Goal: Register for event/course

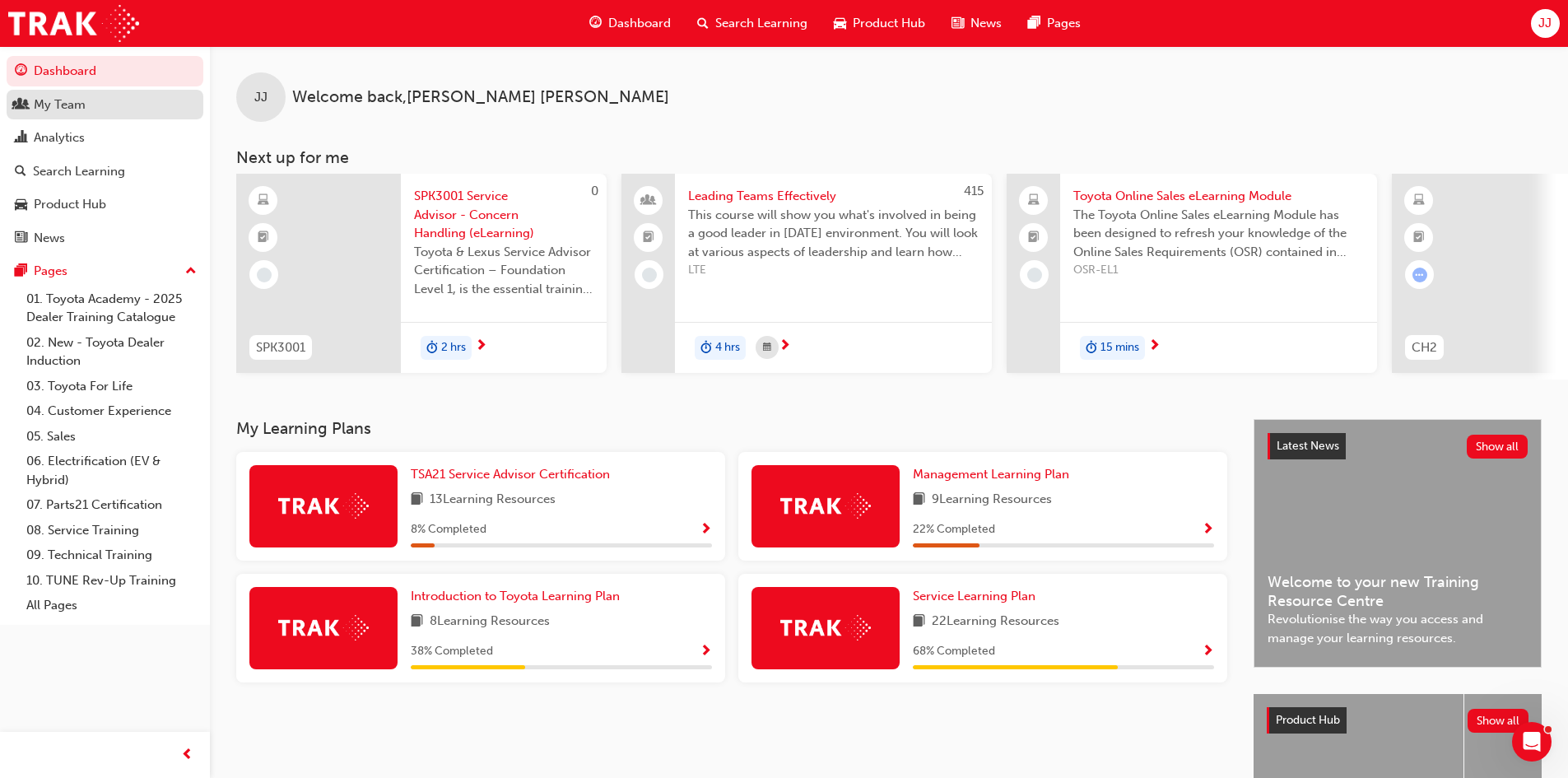
click at [90, 111] on div "My Team" at bounding box center [105, 105] width 180 height 21
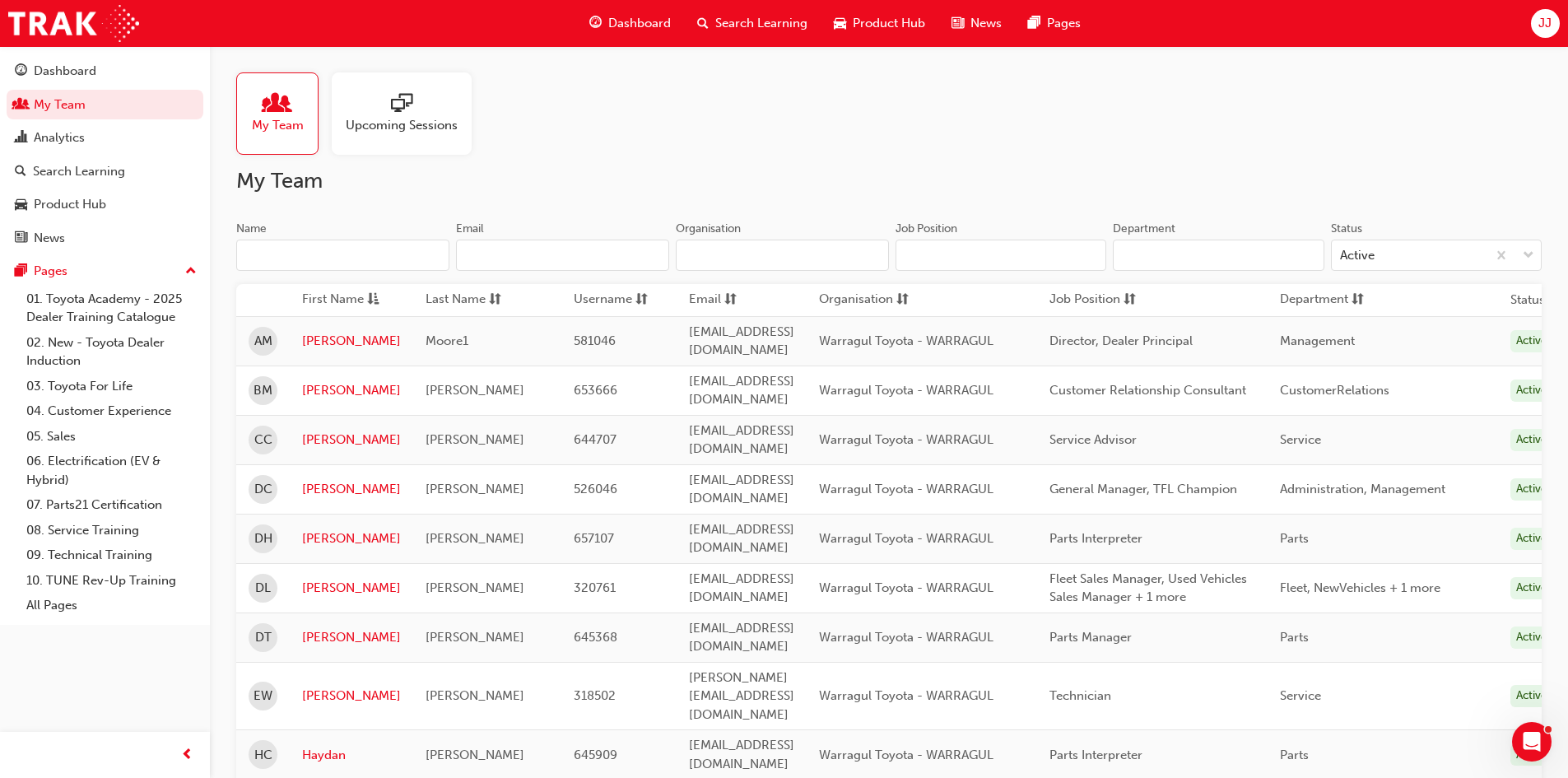
click at [755, 27] on span "Search Learning" at bounding box center [761, 23] width 93 height 19
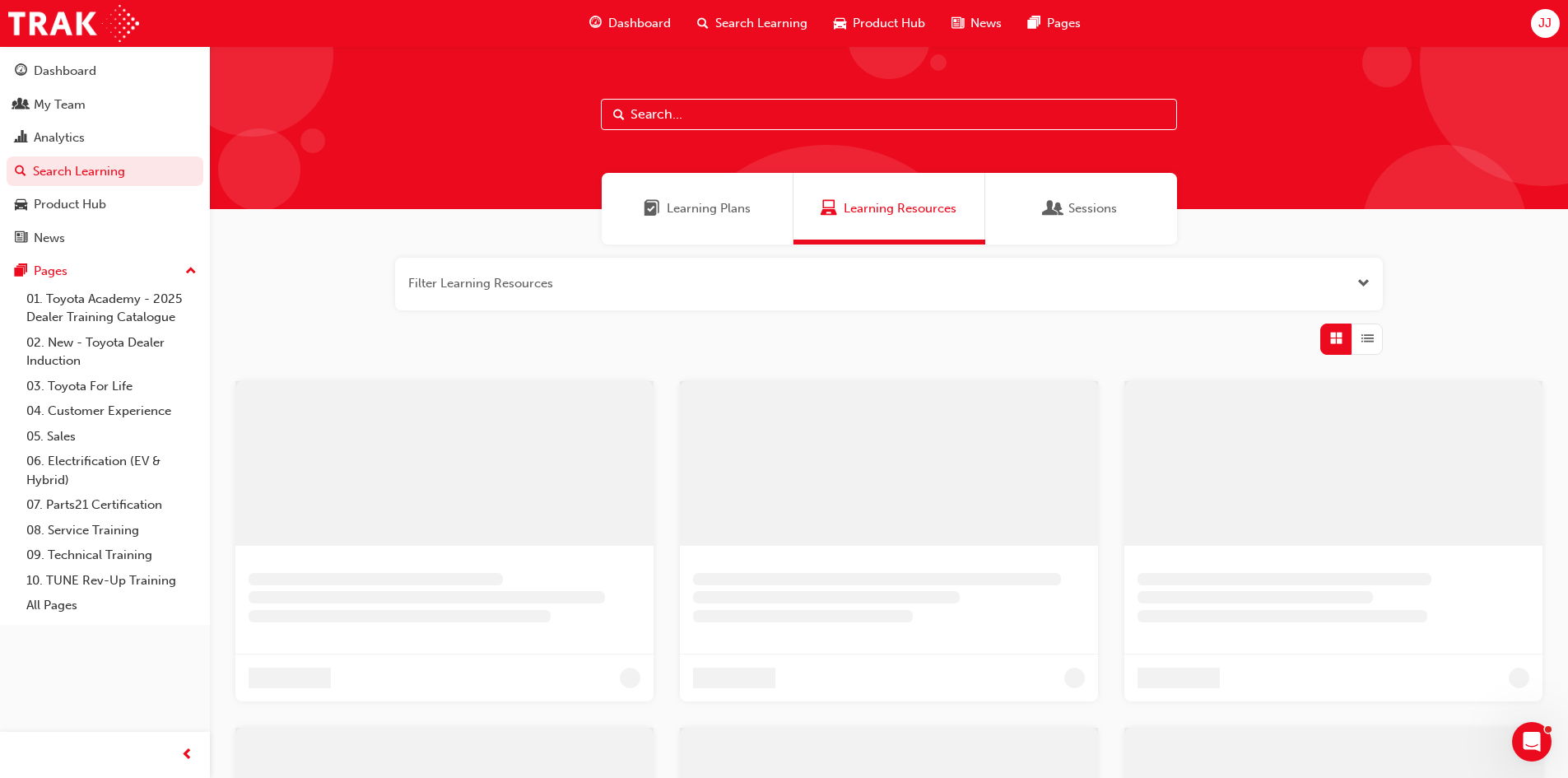
click at [645, 112] on input "text" at bounding box center [889, 114] width 576 height 31
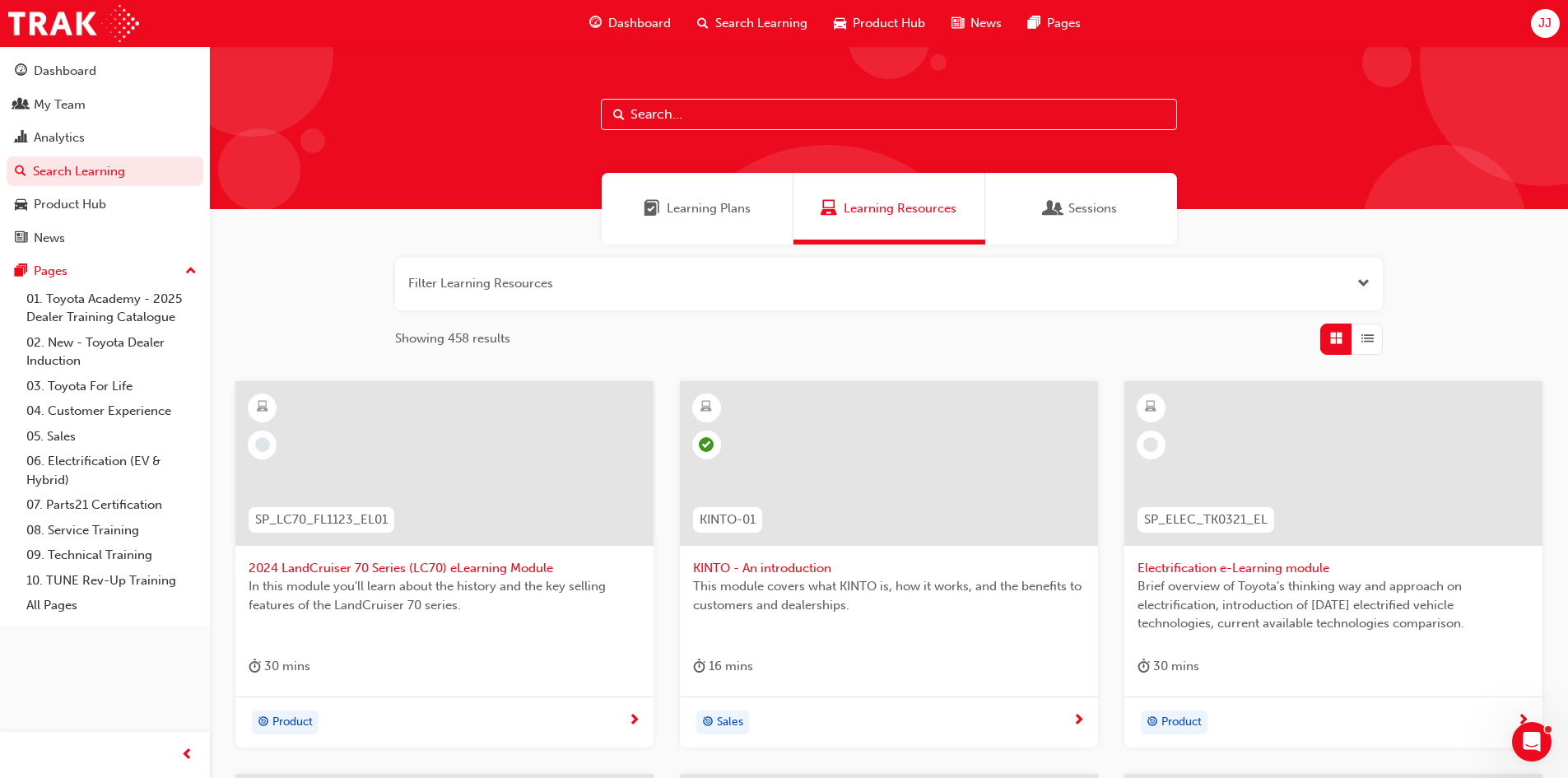
type input "s"
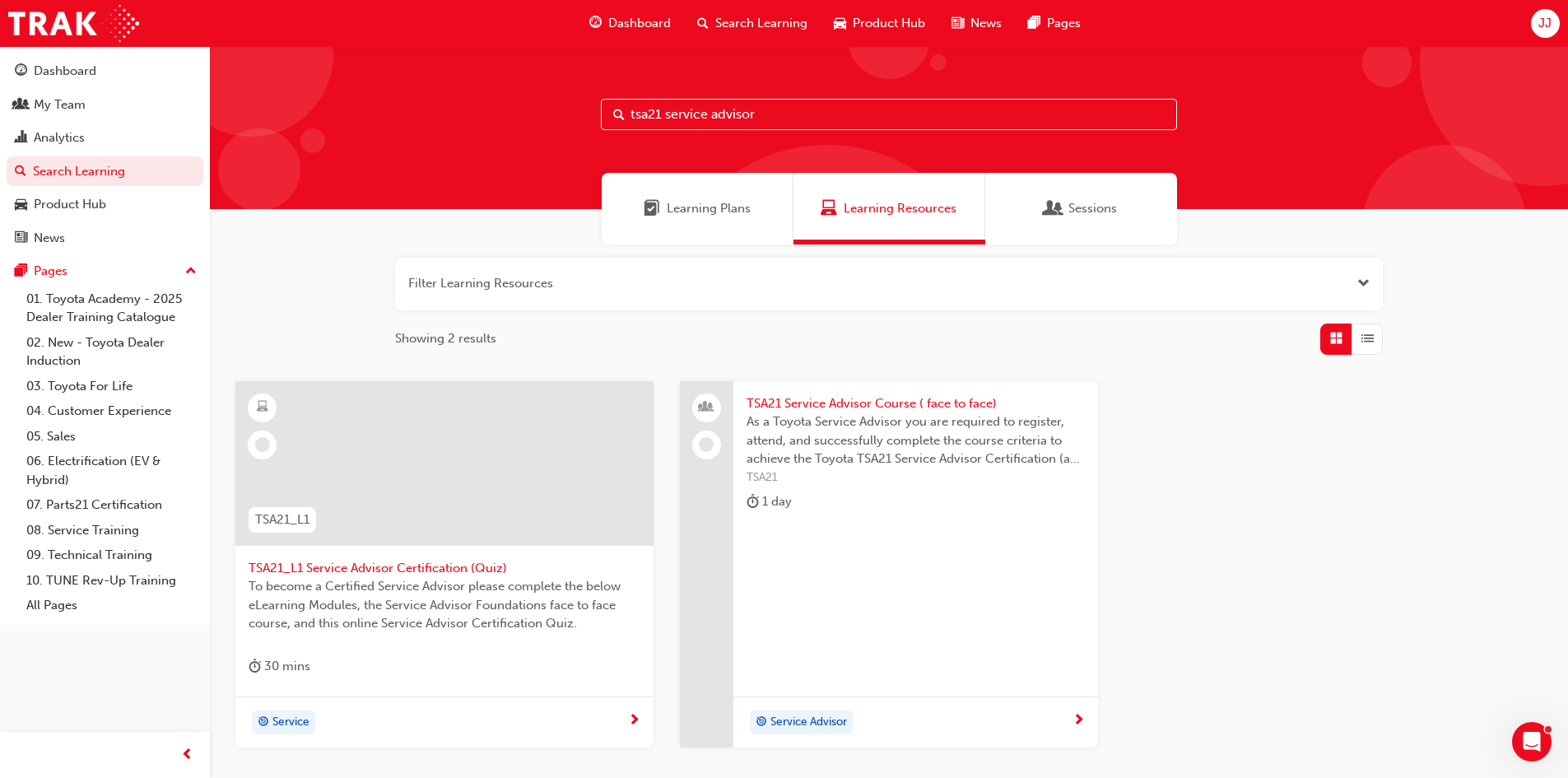
type input "tsa21 service advisor"
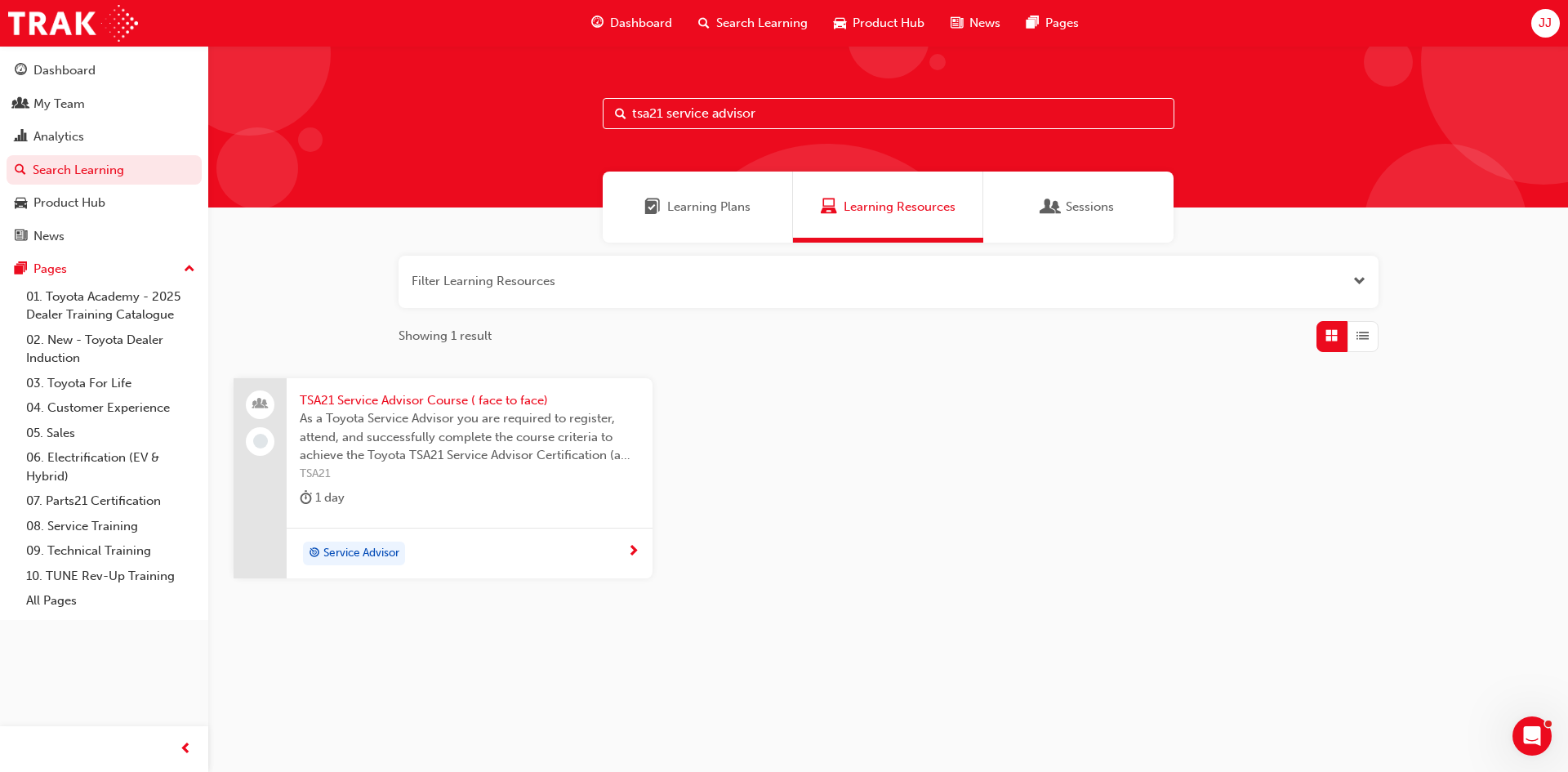
click at [491, 407] on span "TSA21 Service Advisor Course ( face to face)" at bounding box center [469, 401] width 340 height 19
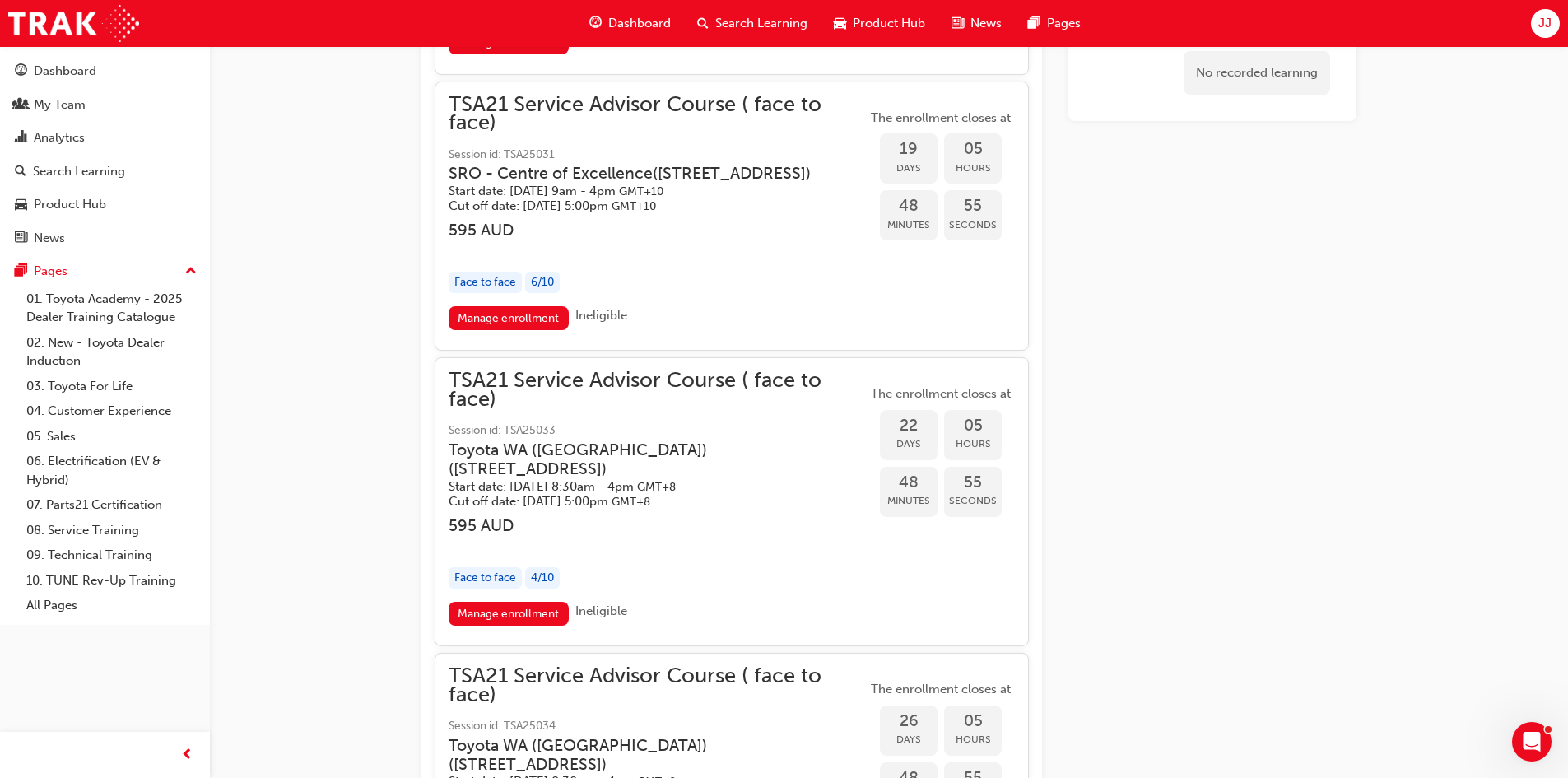
scroll to position [2162, 0]
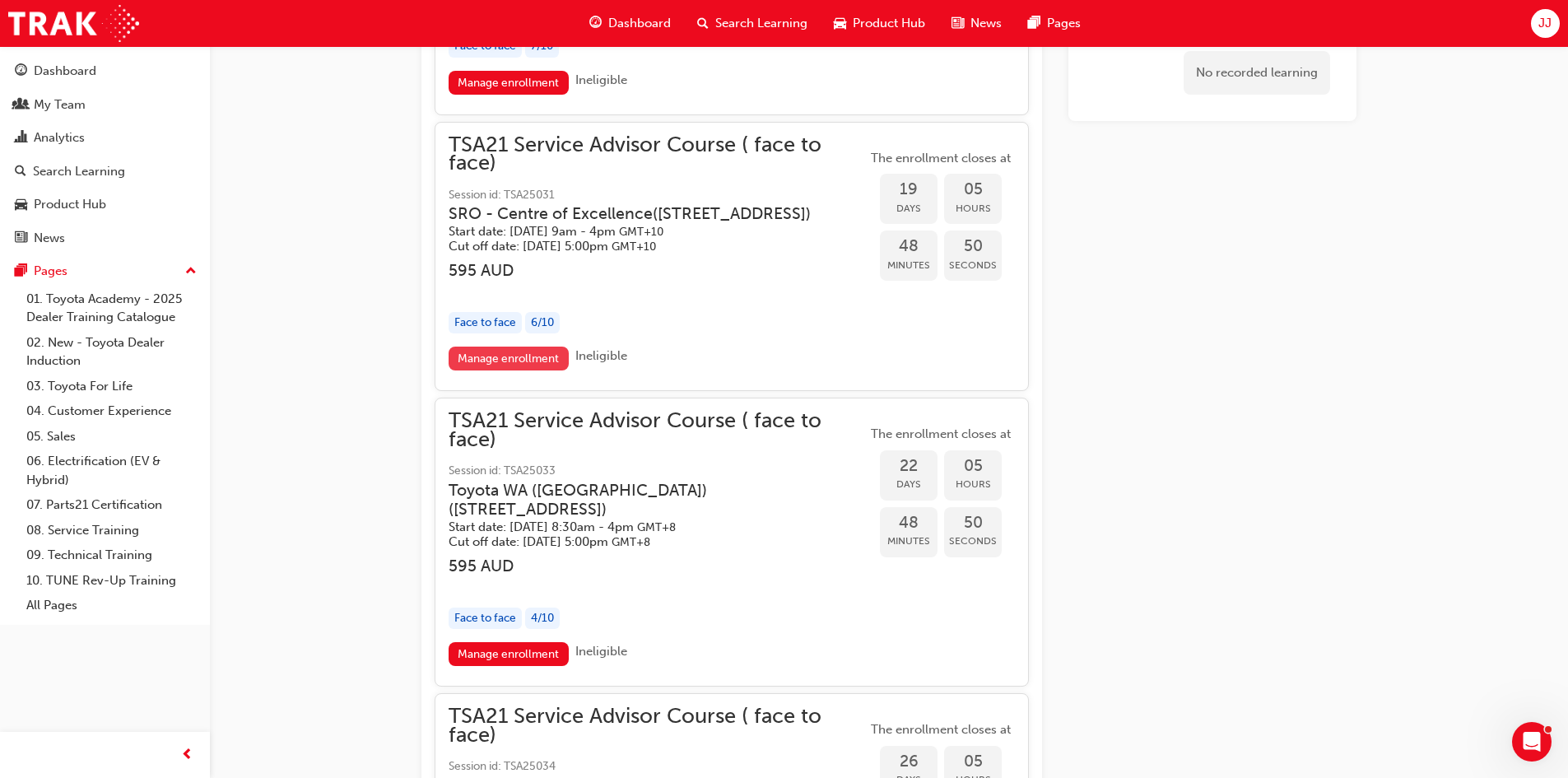
click at [500, 370] on link "Manage enrollment" at bounding box center [509, 359] width 120 height 24
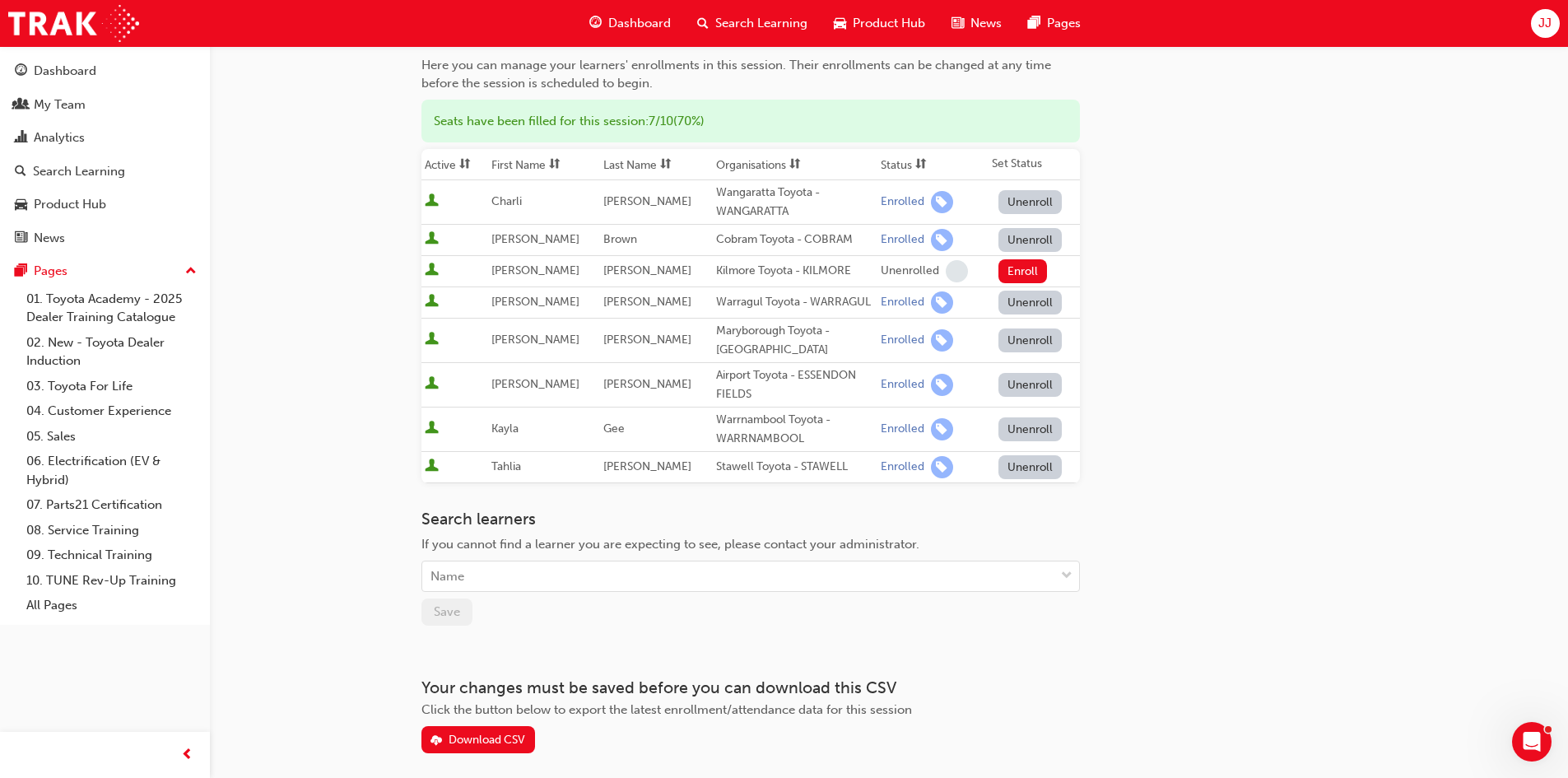
scroll to position [164, 0]
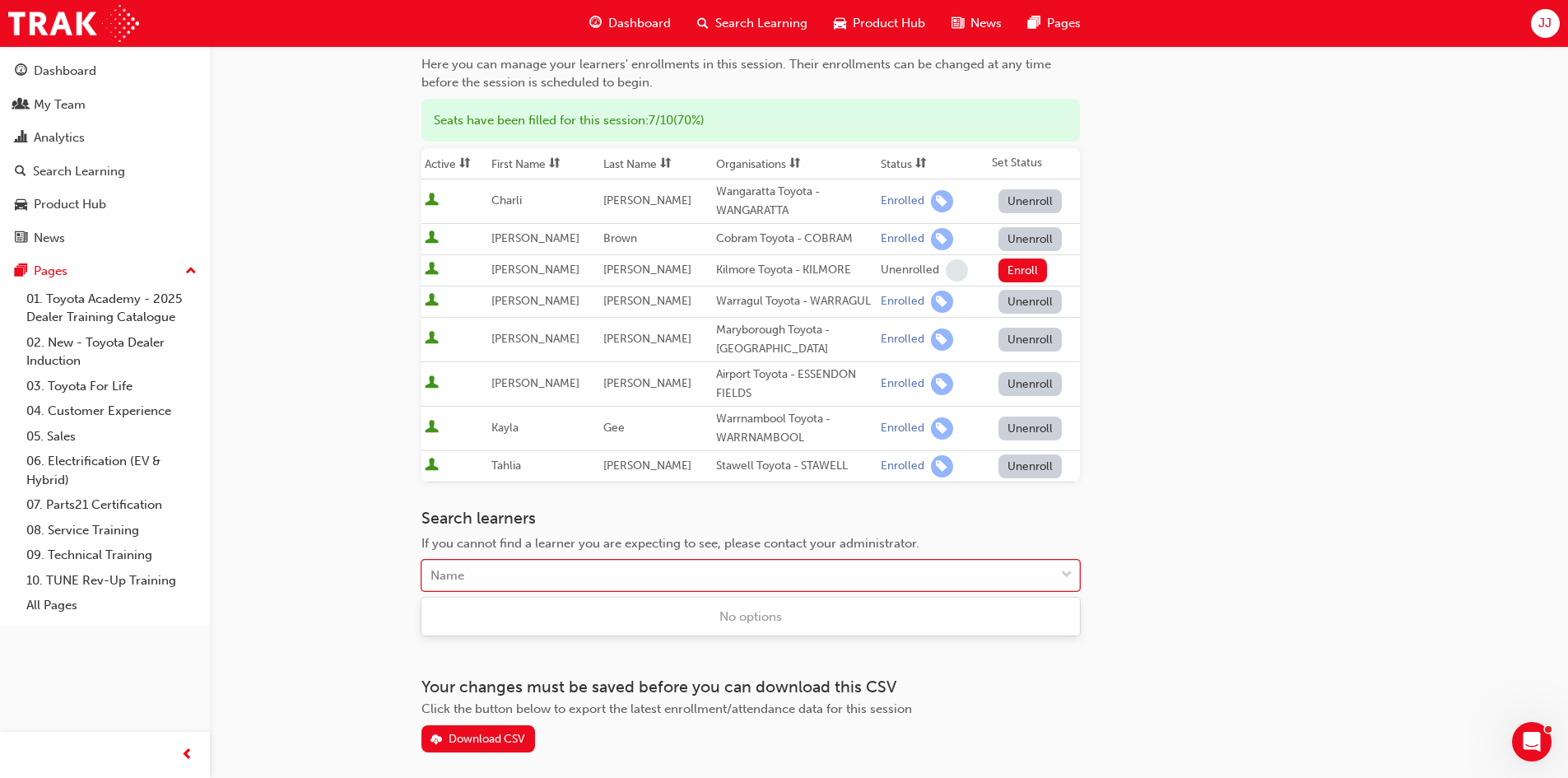
click at [494, 575] on div "Name" at bounding box center [738, 575] width 632 height 29
type input "[PERSON_NAME]"
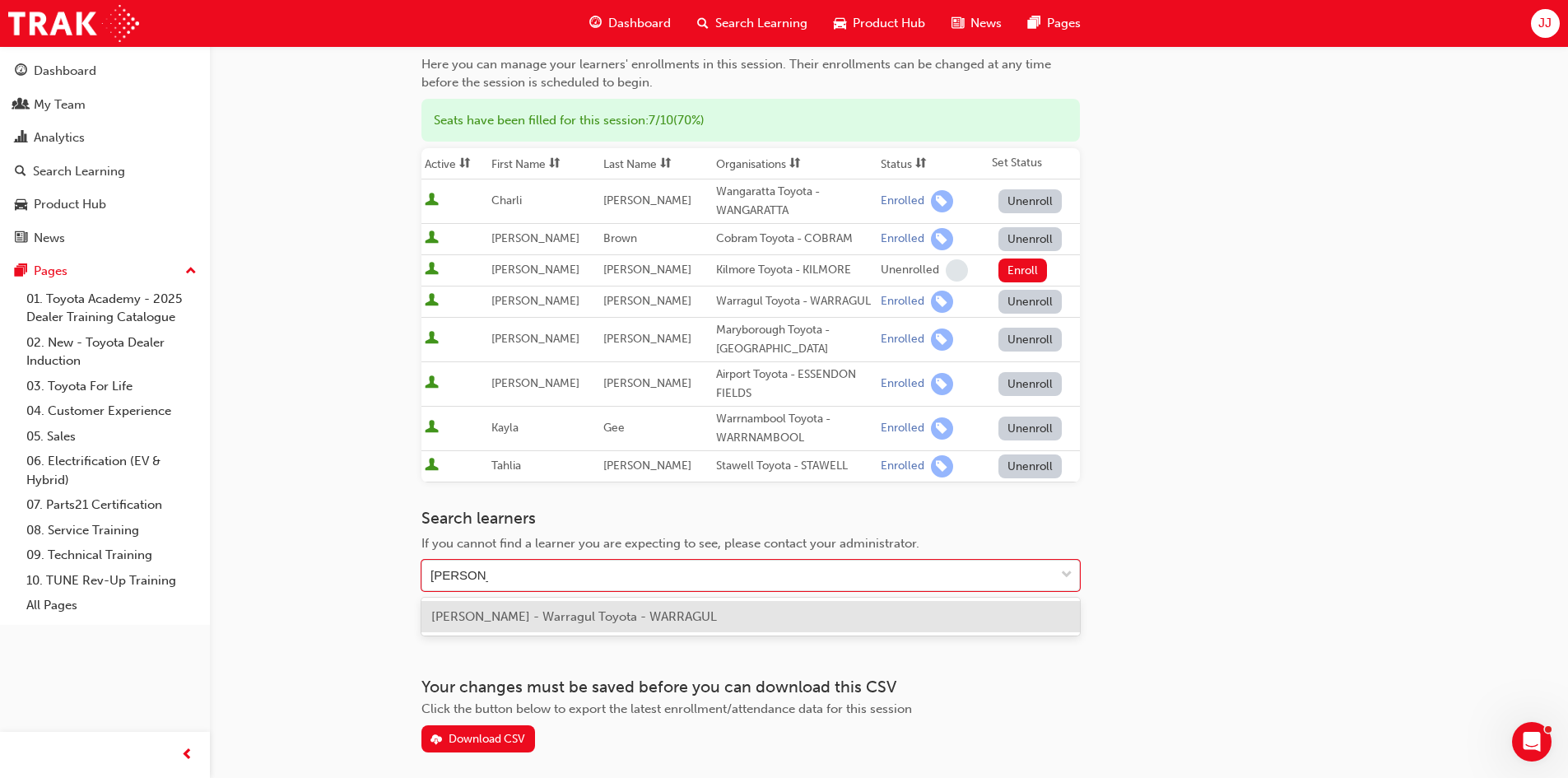
click at [525, 613] on span "[PERSON_NAME] - Warragul Toyota - WARRAGUL" at bounding box center [574, 616] width 285 height 15
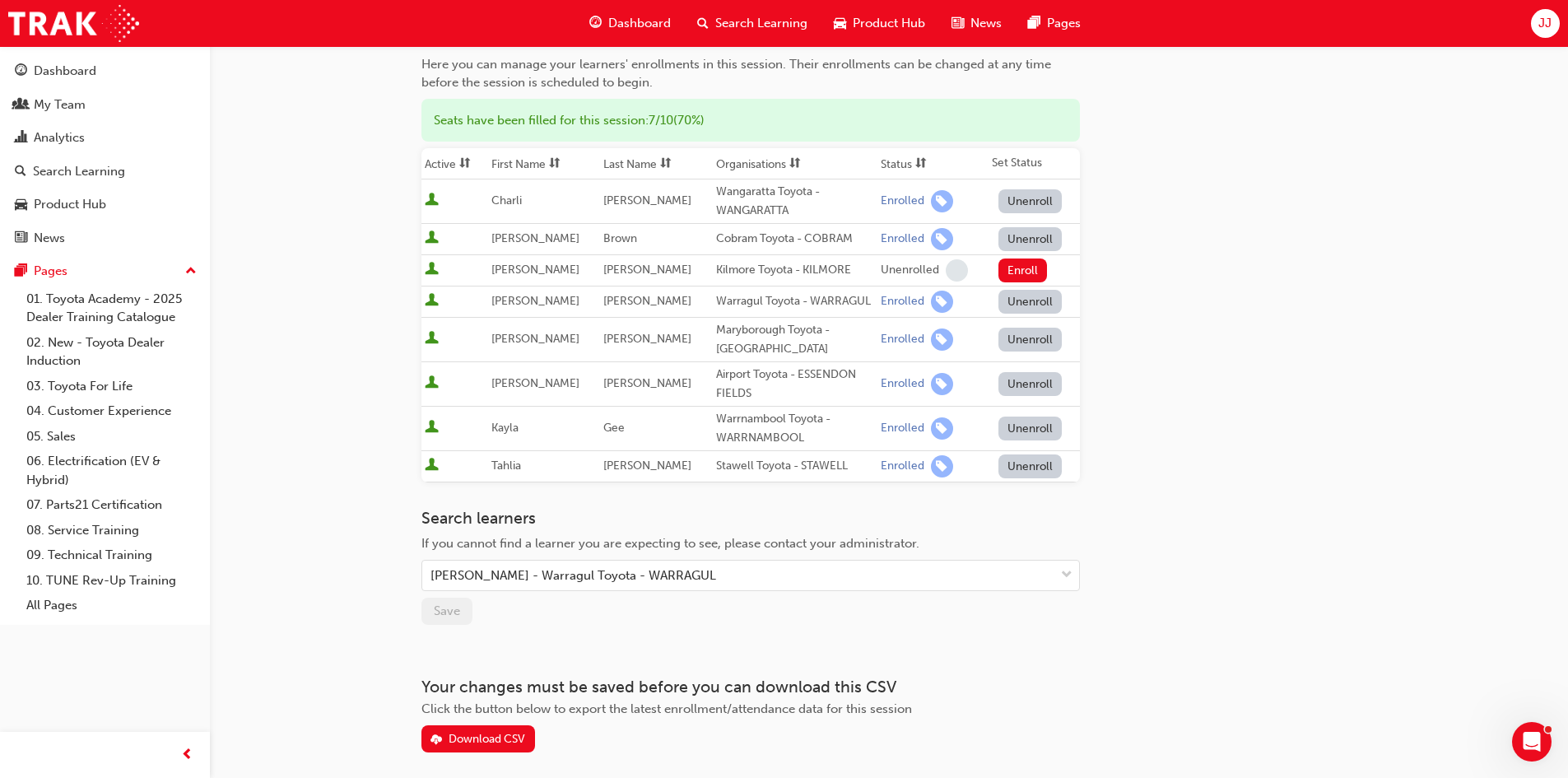
scroll to position [0, 0]
